Goal: Task Accomplishment & Management: Manage account settings

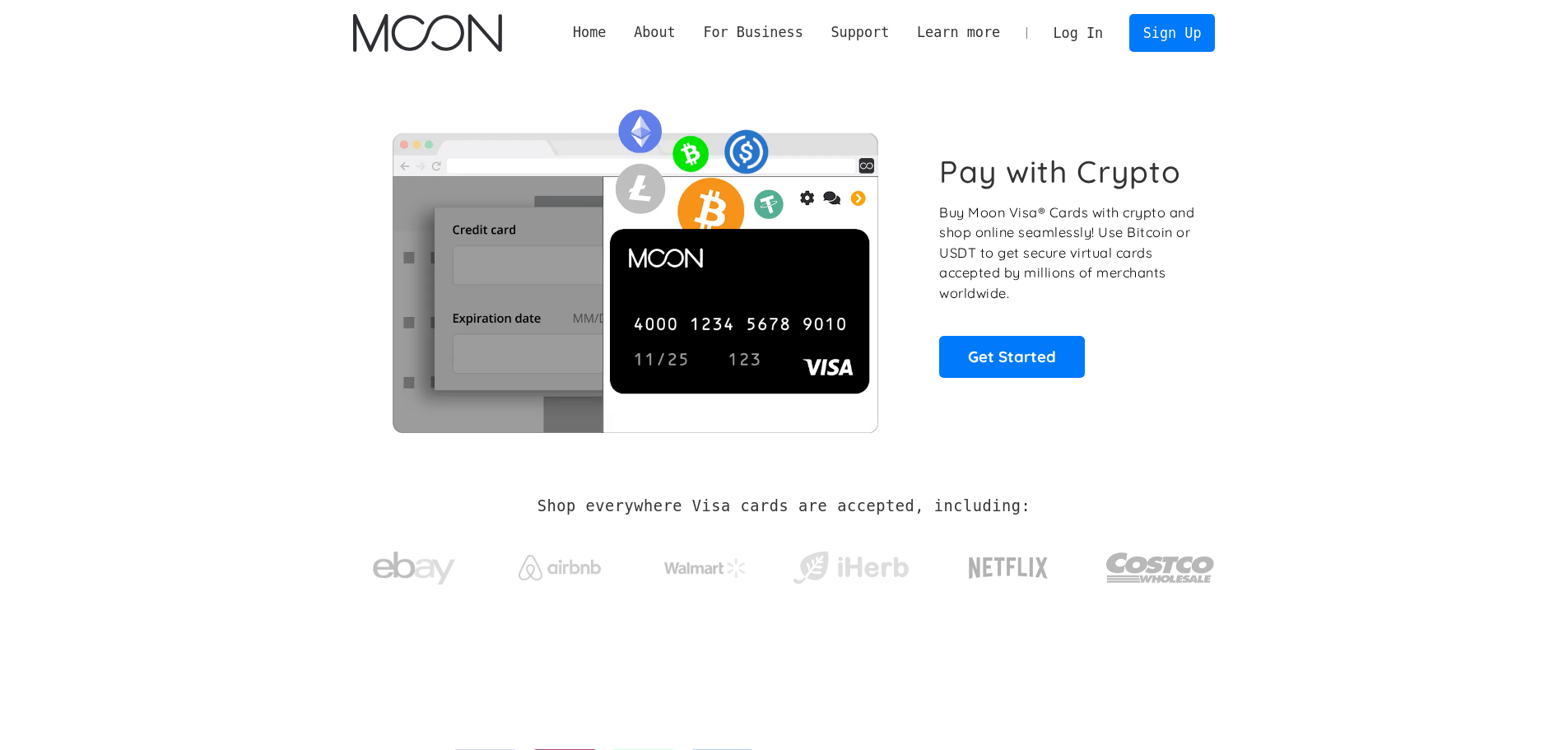
click at [1078, 31] on link "Log In" at bounding box center [1077, 33] width 77 height 36
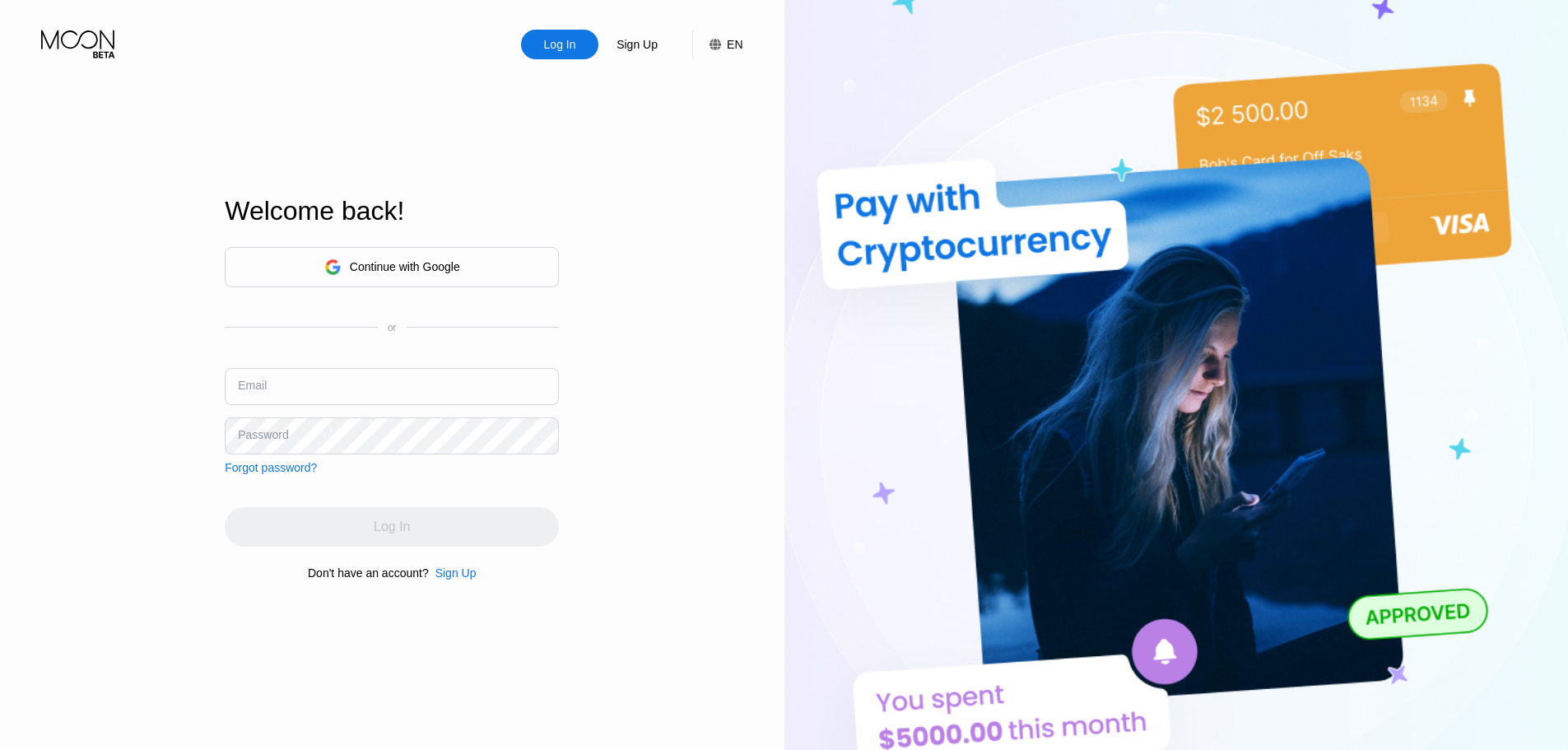
click at [368, 273] on div "Continue with Google" at bounding box center [405, 266] width 110 height 14
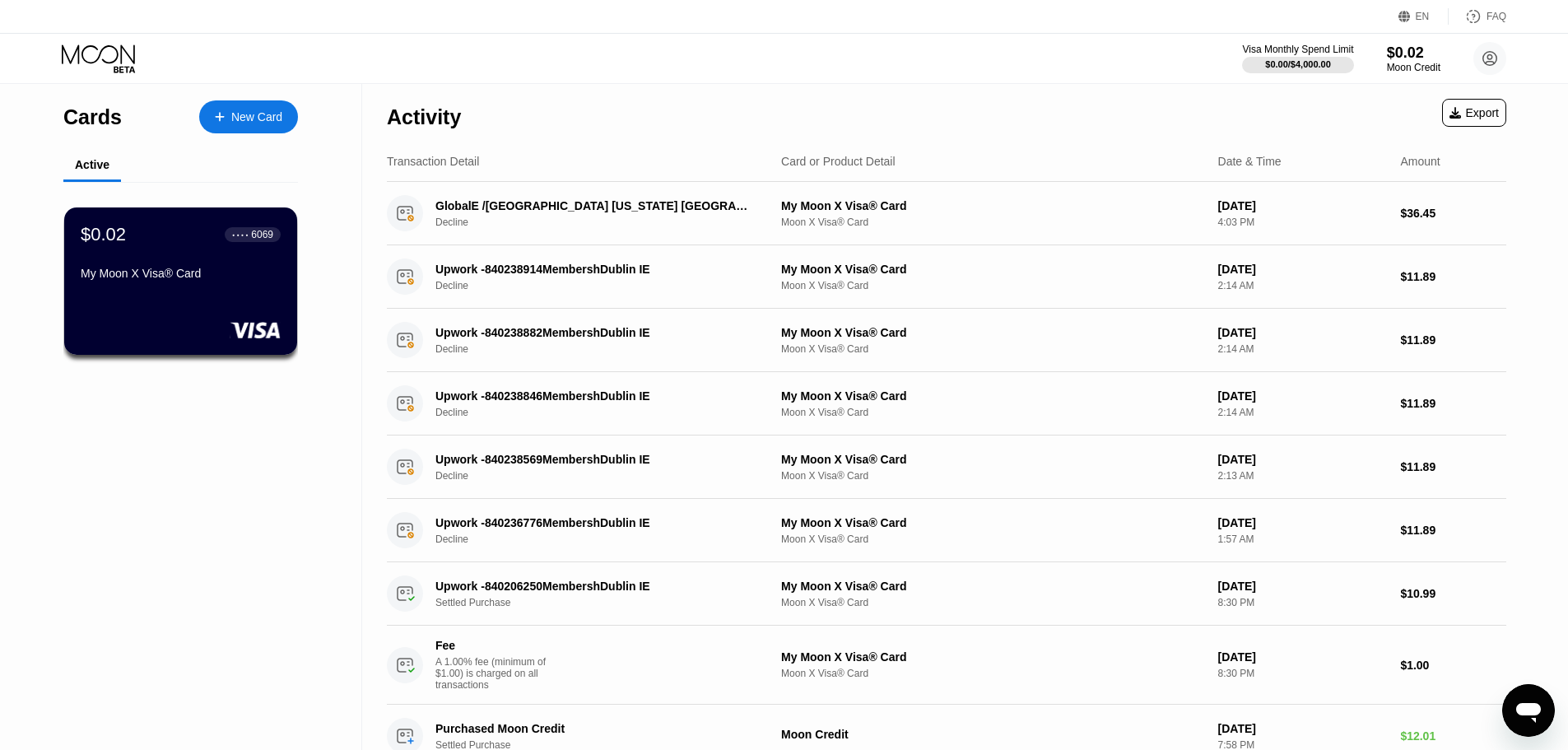
click at [218, 490] on div "Cards New Card Active $0.02 ● ● ● ● 6069 My Moon X Visa® Card" at bounding box center [181, 426] width 362 height 684
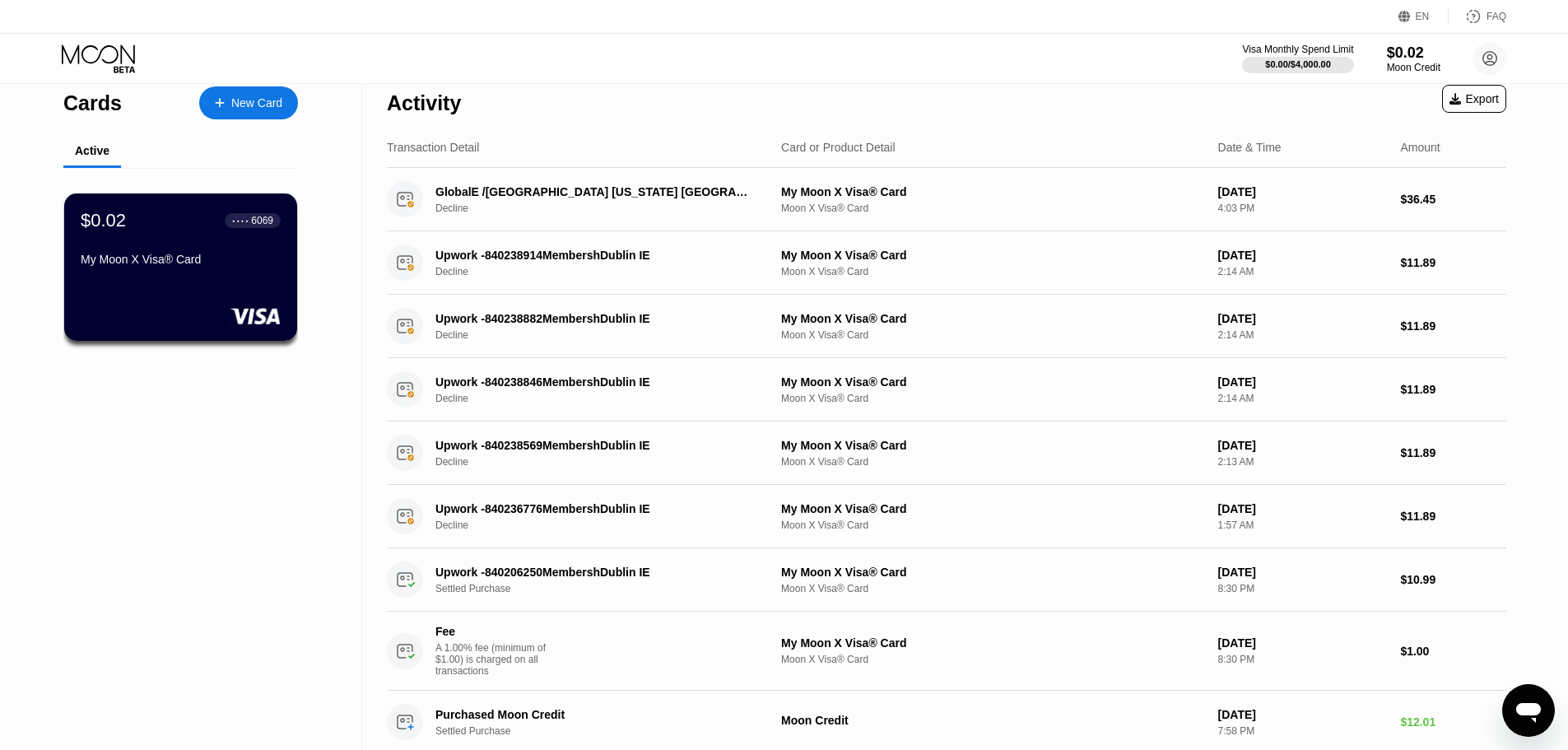
scroll to position [14, 0]
click at [109, 226] on div "$0.02" at bounding box center [102, 221] width 46 height 22
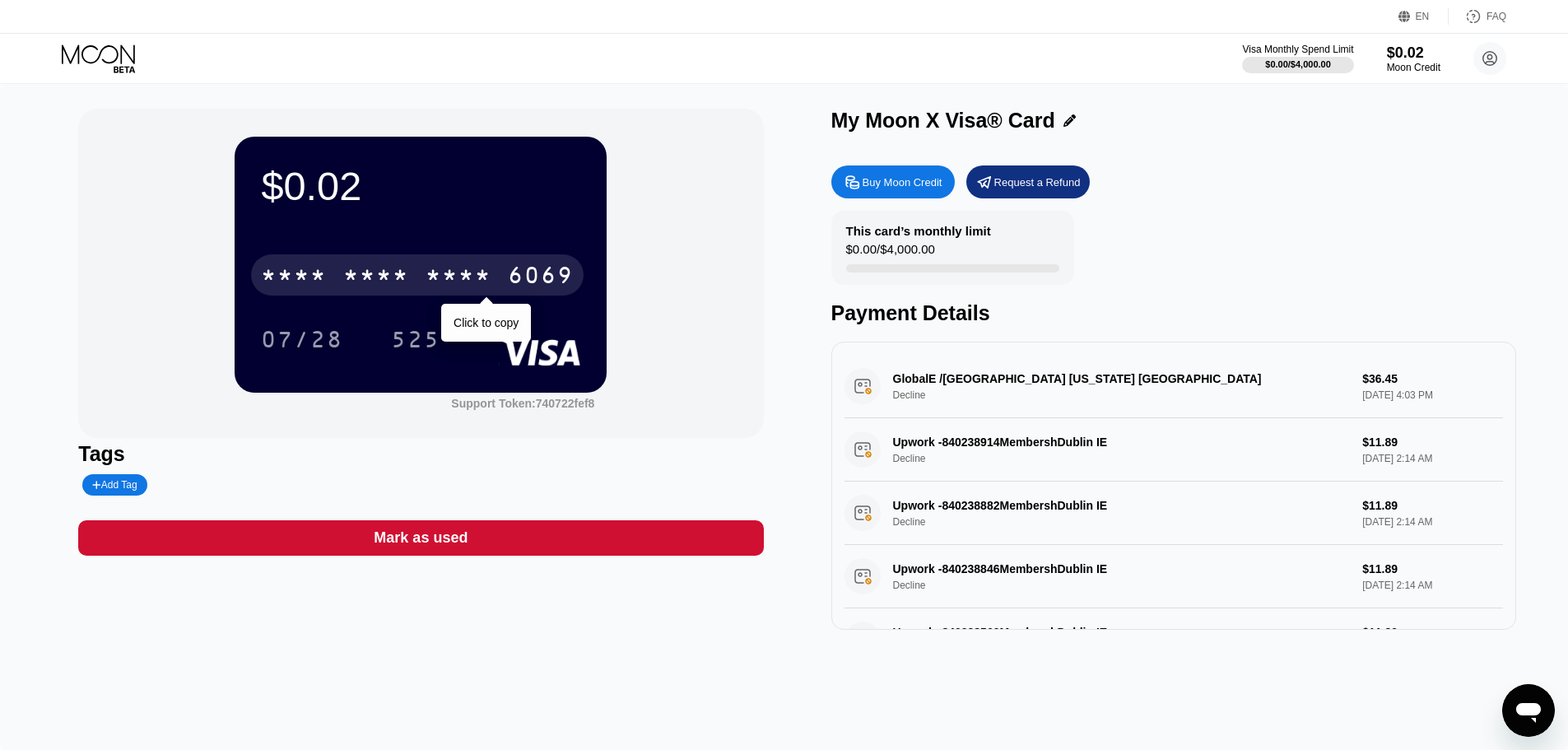
click at [512, 274] on div "6069" at bounding box center [540, 277] width 66 height 26
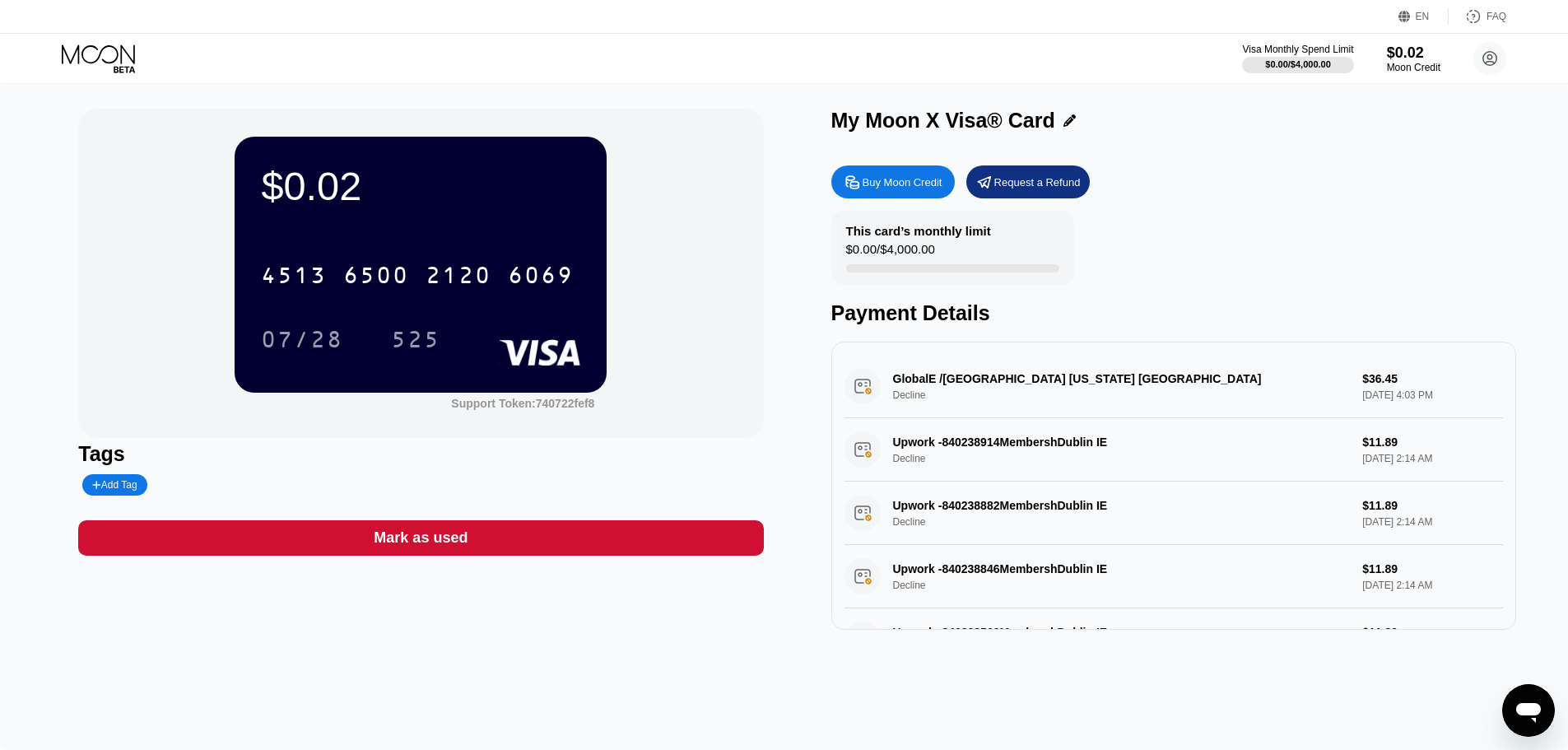
click at [1226, 216] on div "This card’s monthly limit $0.00 / $4,000.00 Payment Details" at bounding box center [1173, 268] width 684 height 114
